Goal: Information Seeking & Learning: Learn about a topic

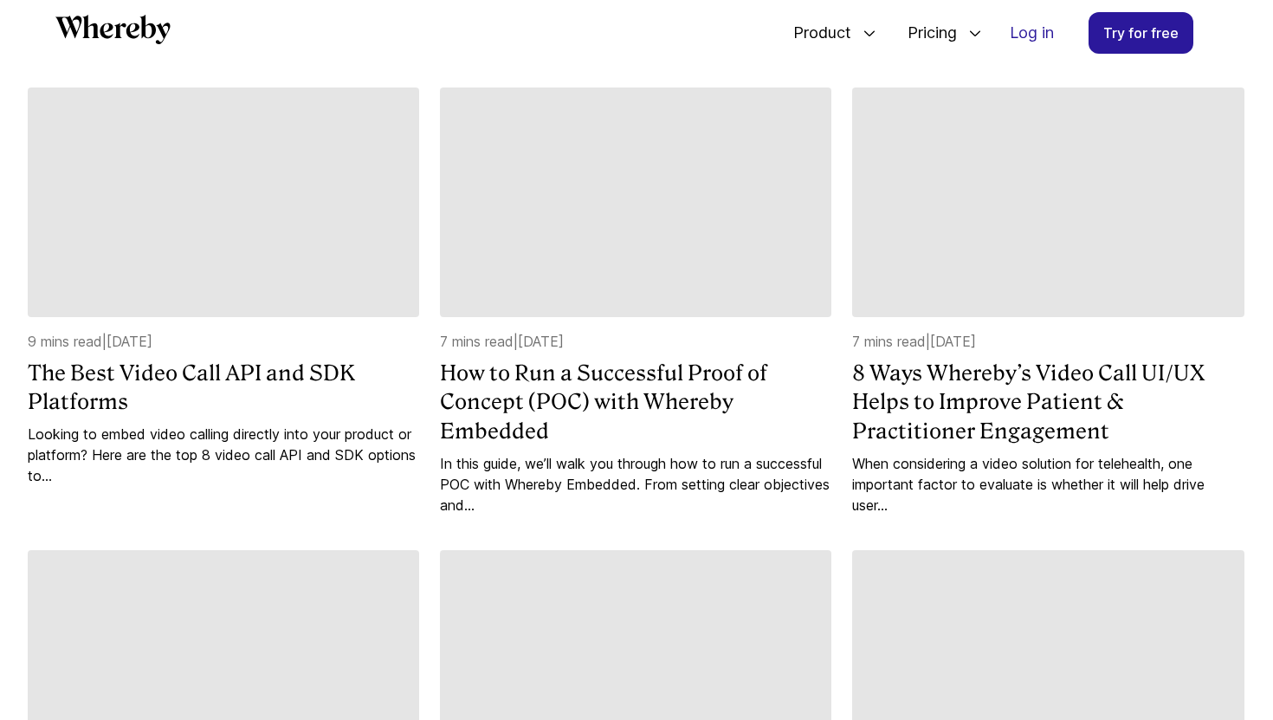
scroll to position [1127, 0]
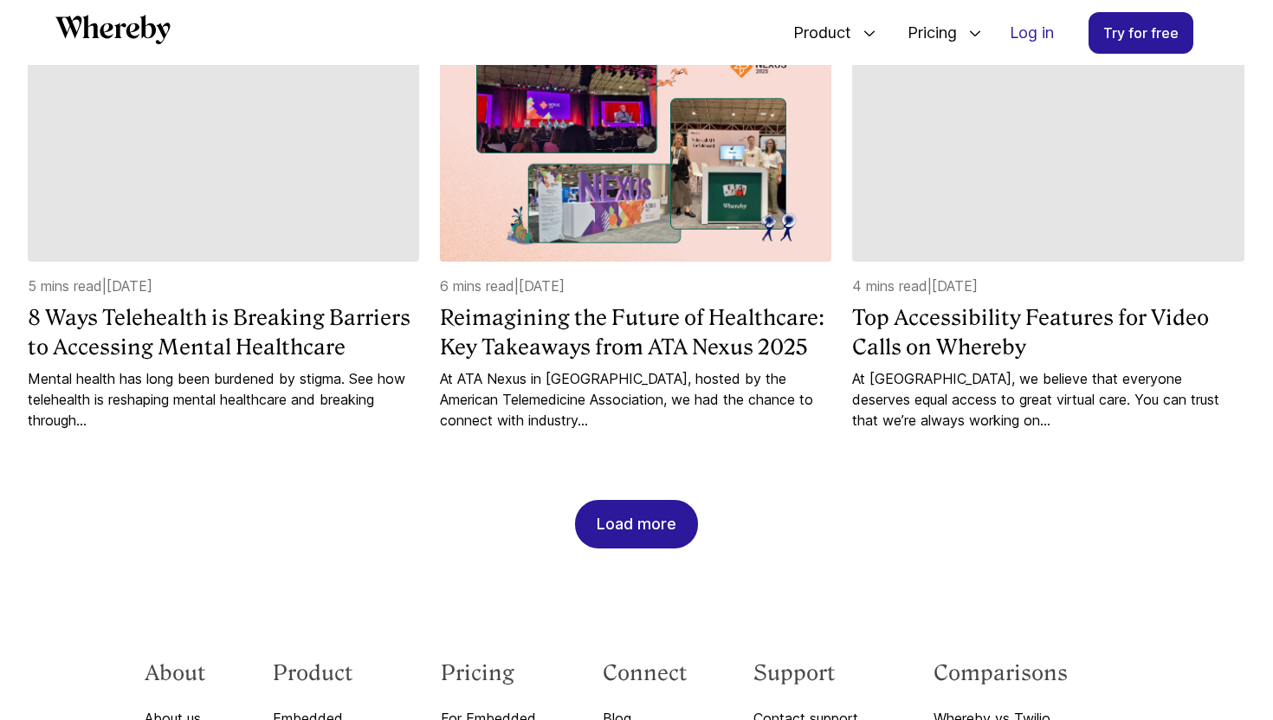
scroll to position [1662, 0]
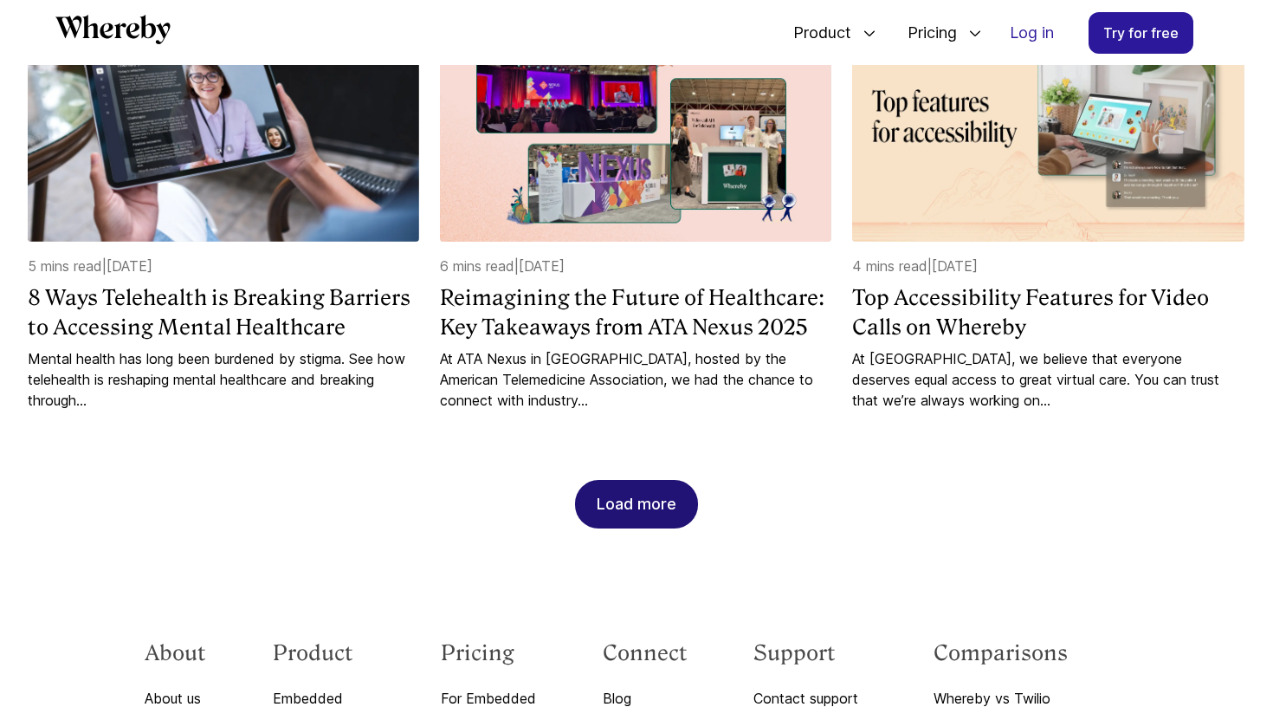
click at [644, 504] on div "Load more" at bounding box center [637, 504] width 80 height 47
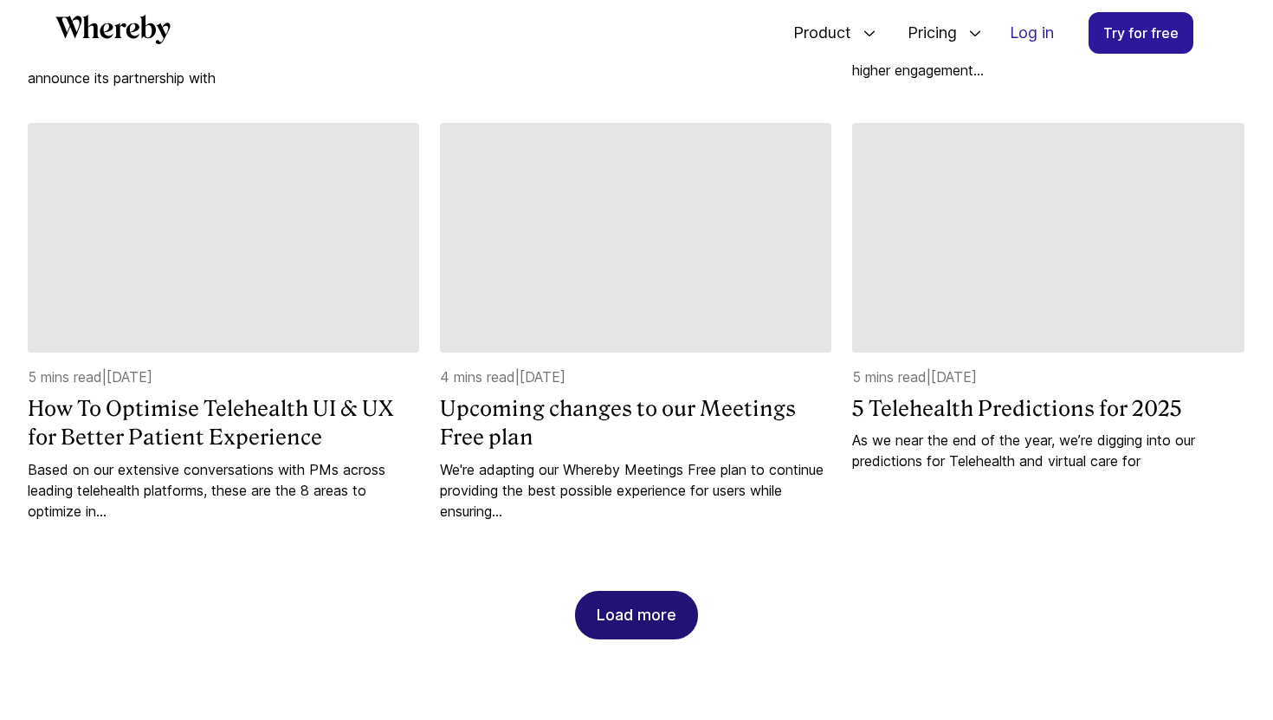
scroll to position [2459, 0]
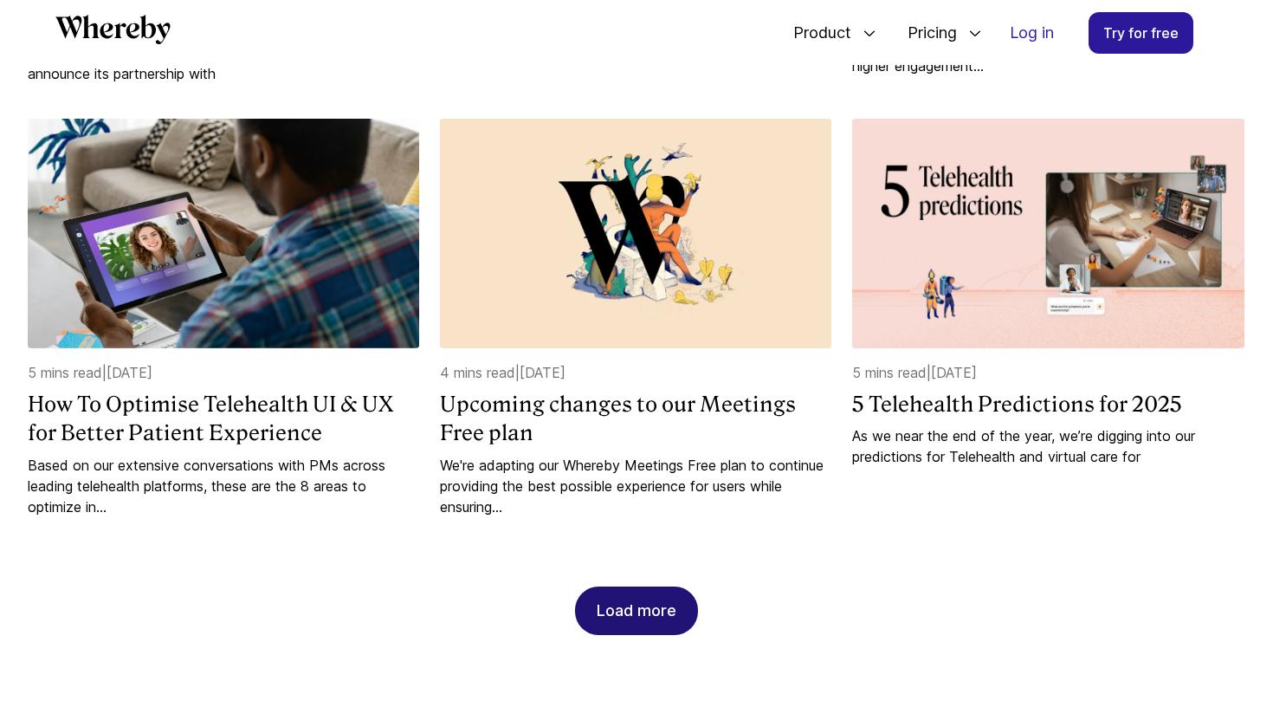
click at [666, 597] on div "Load more" at bounding box center [637, 610] width 80 height 47
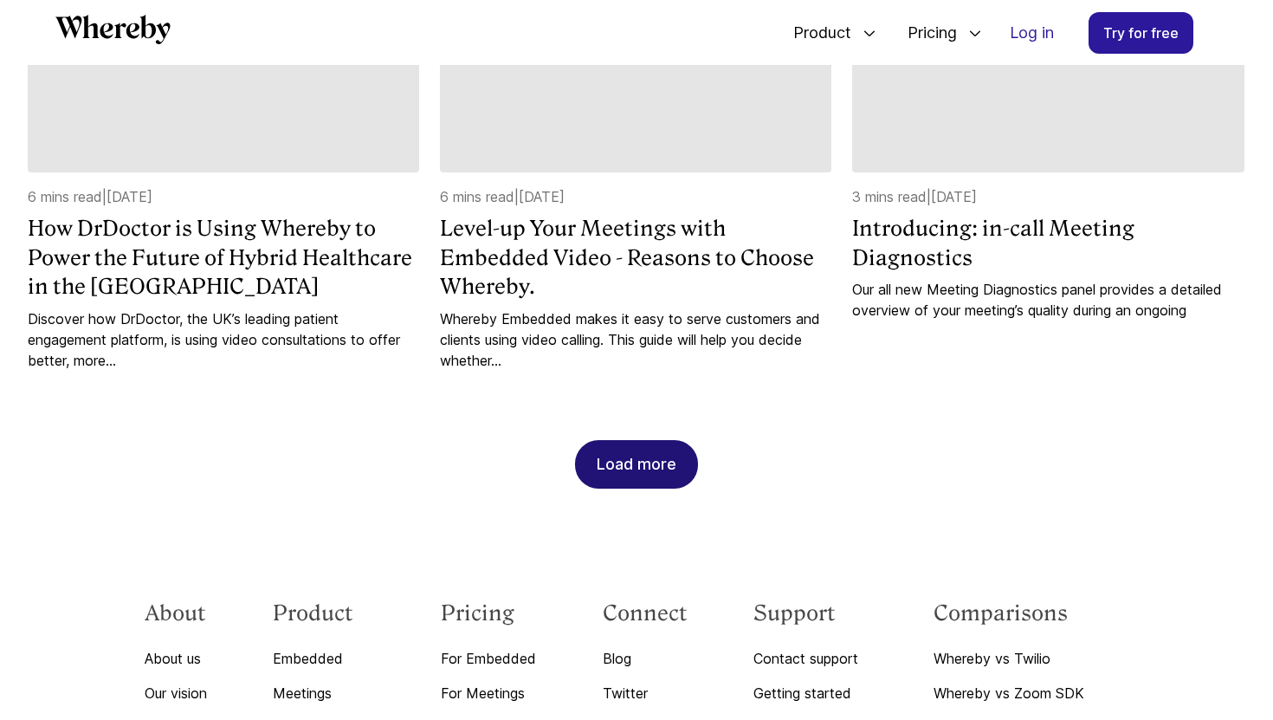
scroll to position [3414, 0]
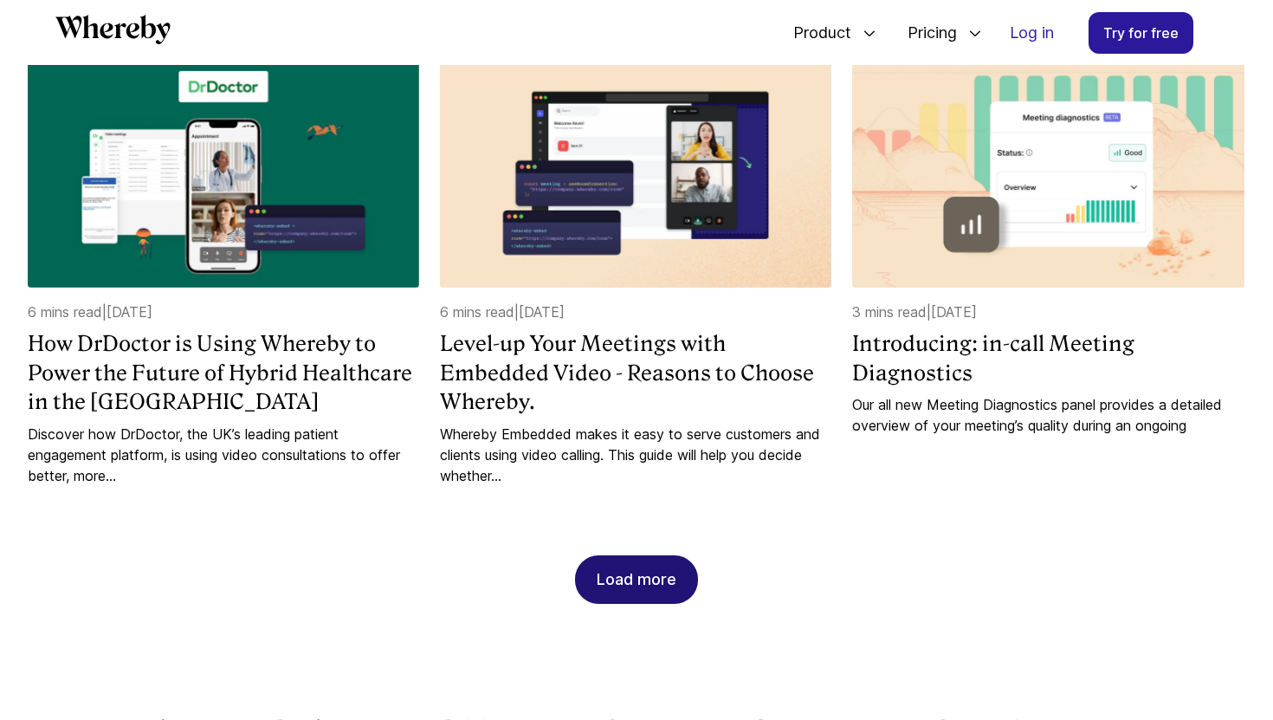
click at [643, 581] on div "Load more" at bounding box center [637, 579] width 80 height 47
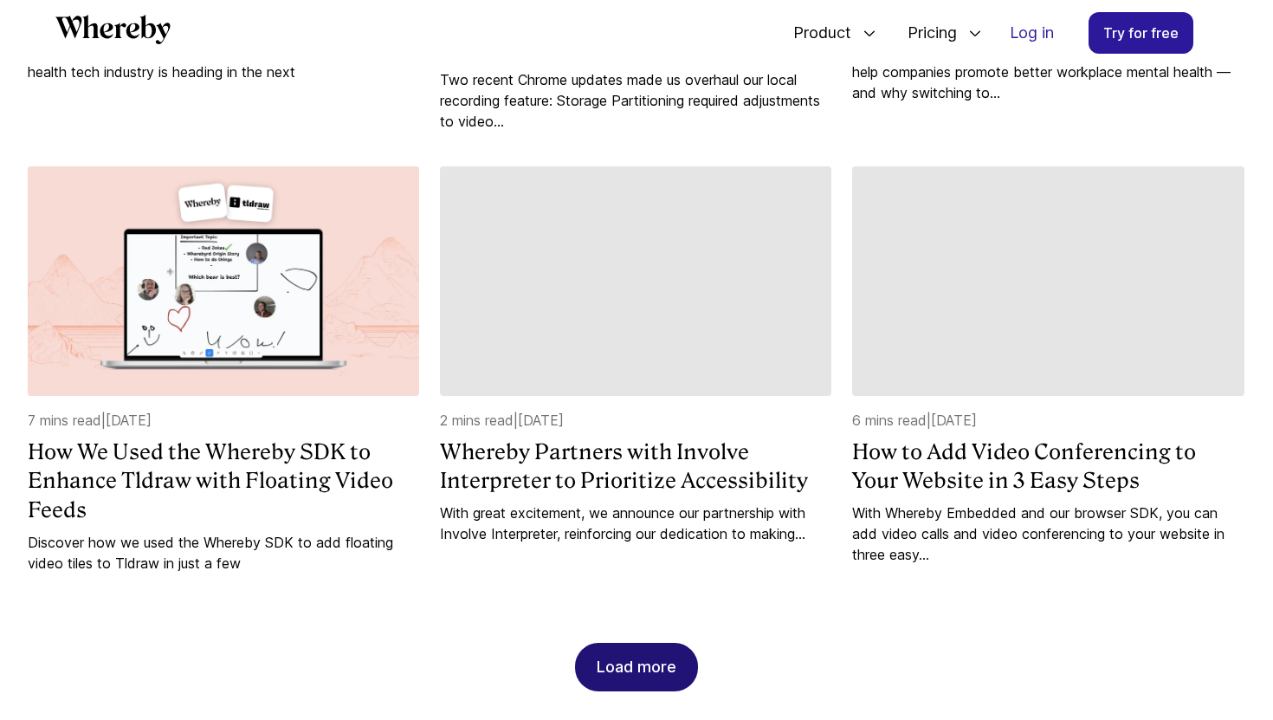
scroll to position [4237, 0]
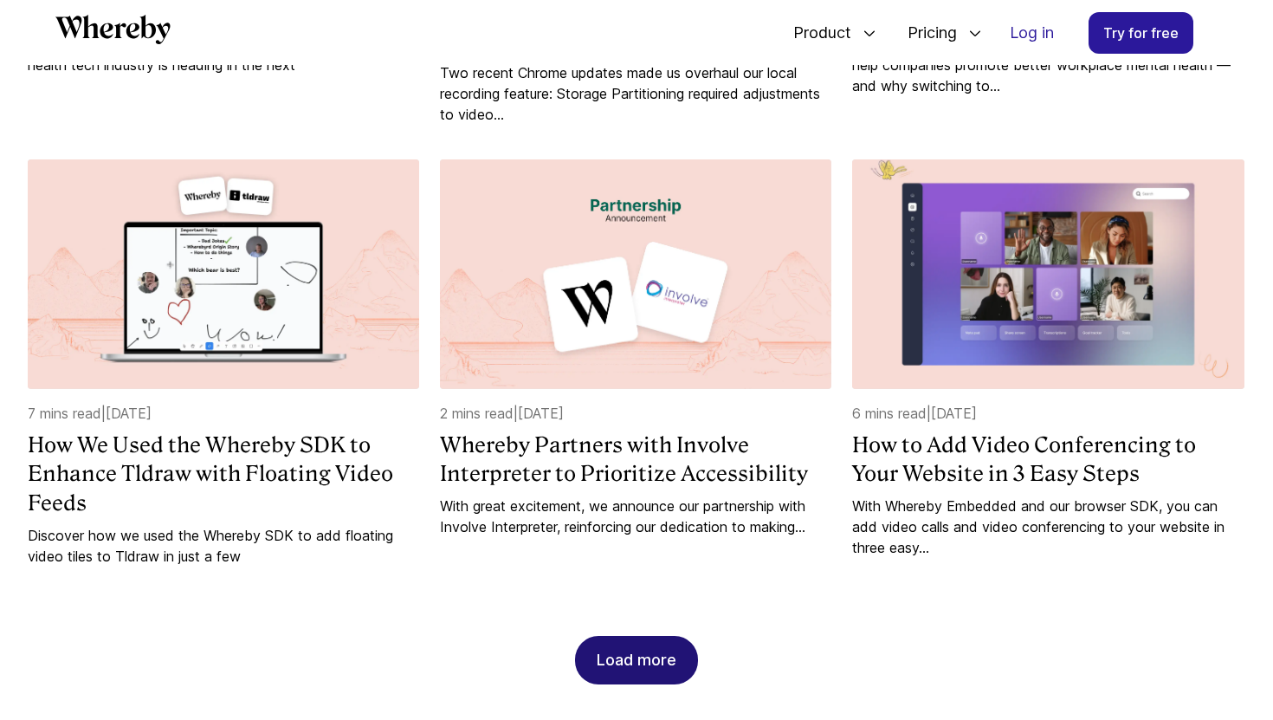
click at [640, 637] on div "Load more" at bounding box center [637, 660] width 80 height 47
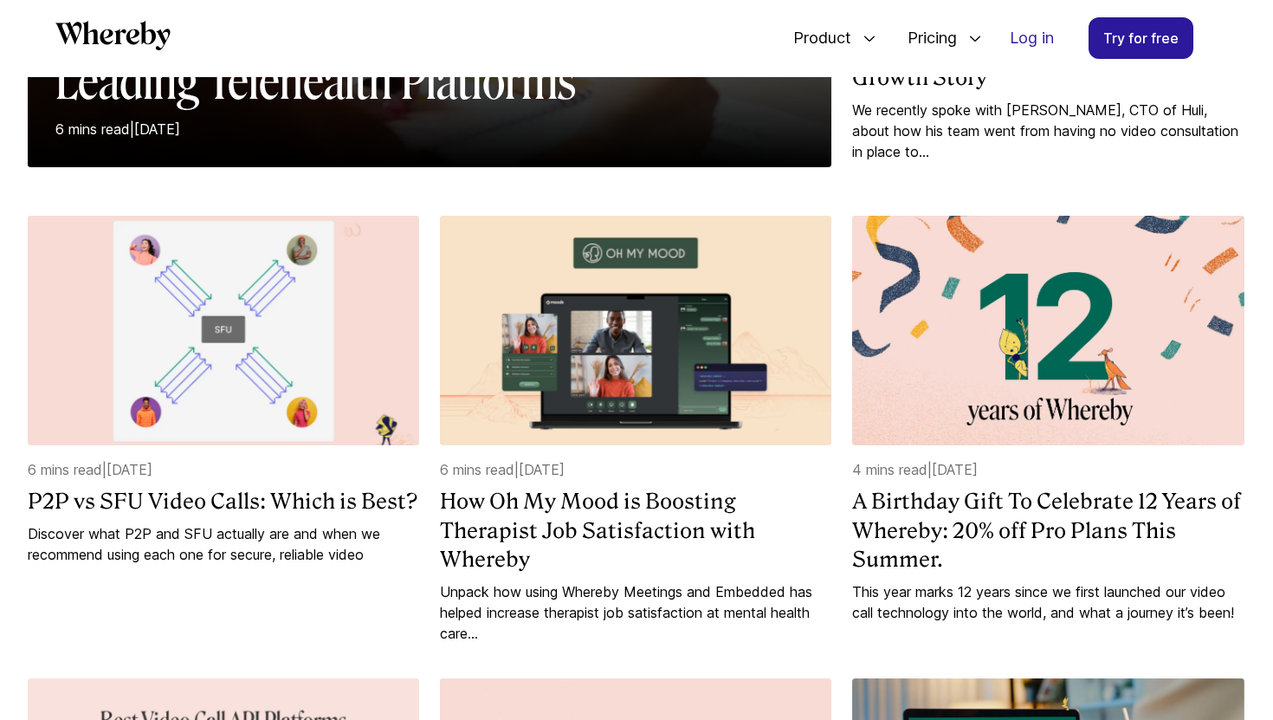
scroll to position [545, 0]
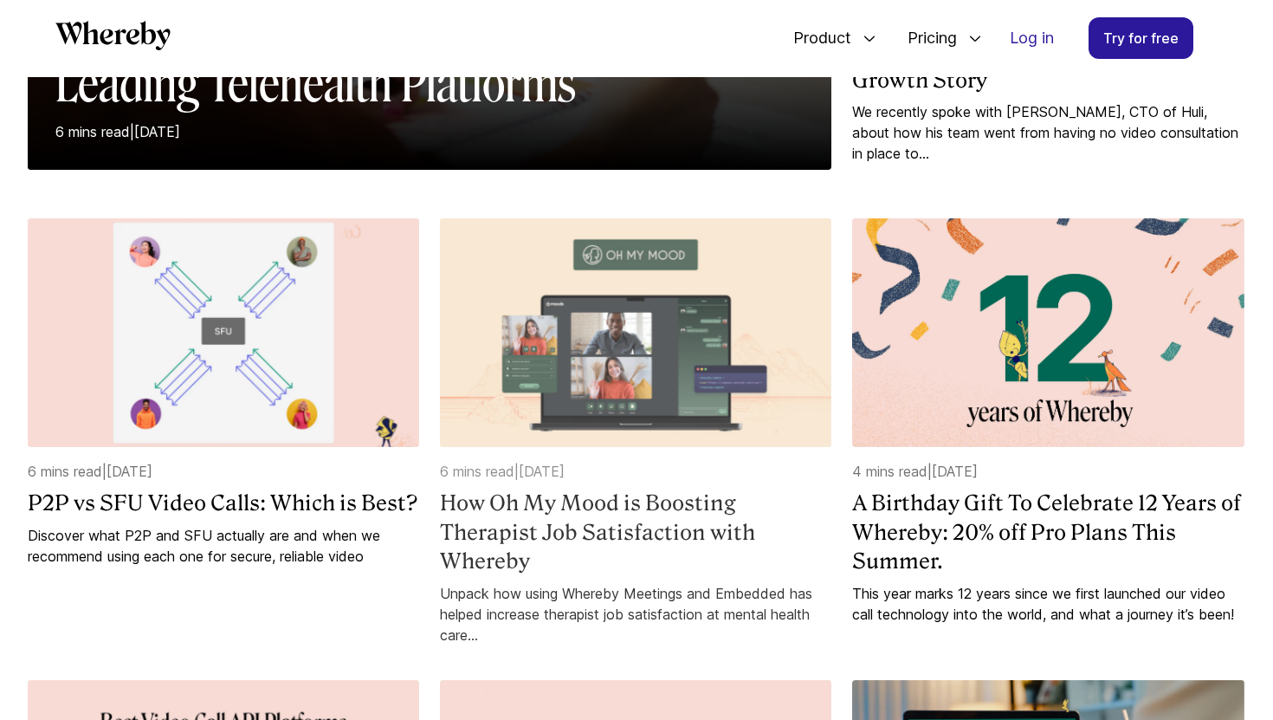
click at [684, 534] on h4 "How Oh My Mood is Boosting Therapist Job Satisfaction with Whereby" at bounding box center [635, 531] width 391 height 87
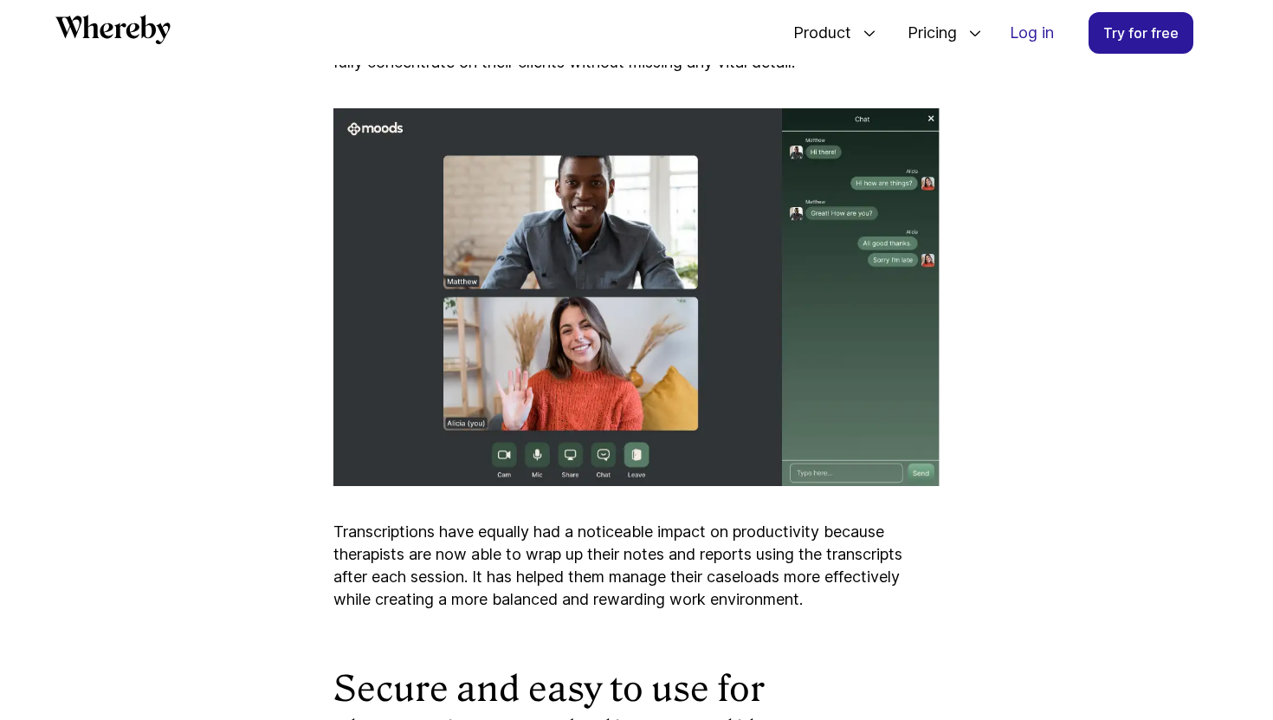
scroll to position [3912, 0]
